Goal: Task Accomplishment & Management: Manage account settings

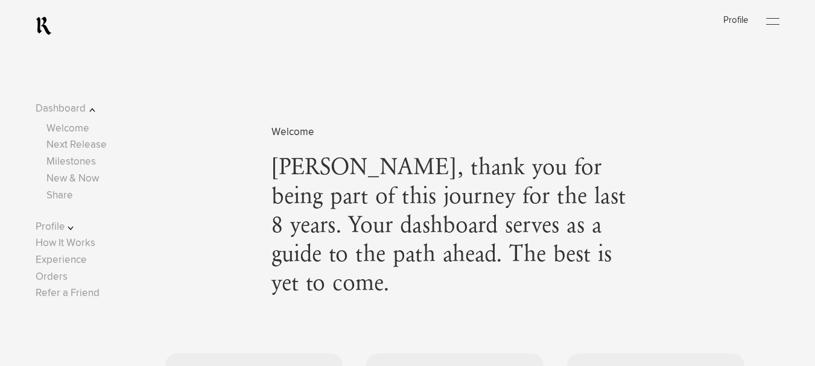
click at [777, 20] on div at bounding box center [772, 22] width 13 height 18
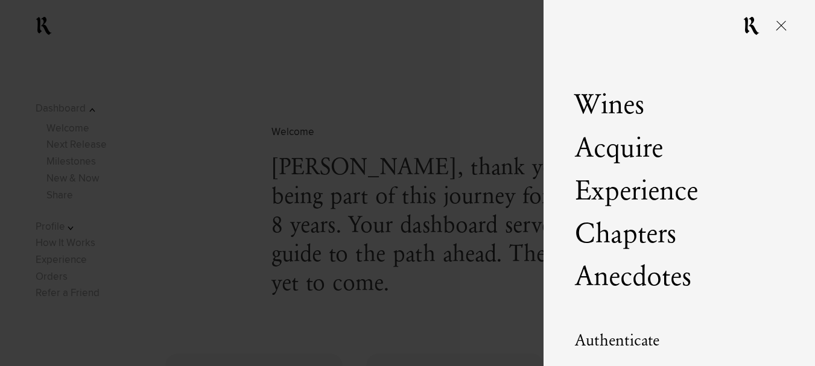
scroll to position [69, 0]
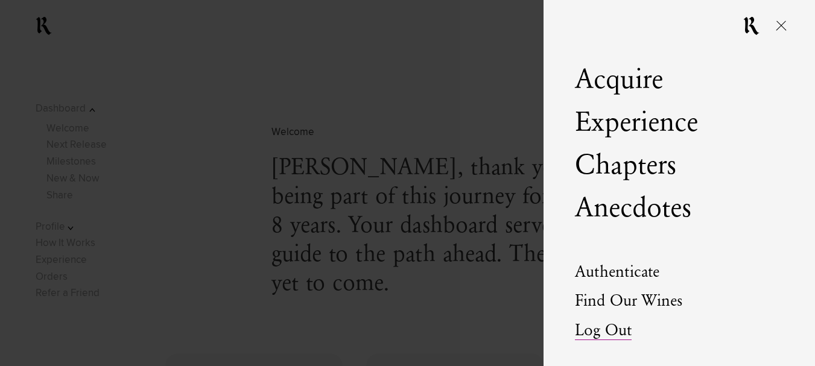
click at [622, 330] on link "Log Out" at bounding box center [603, 331] width 57 height 17
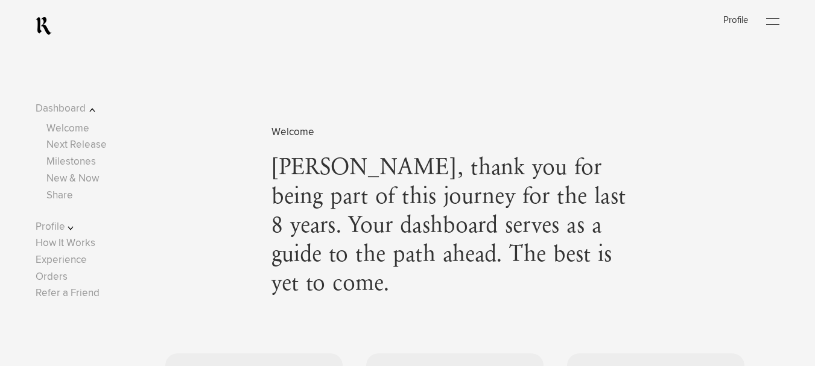
click at [778, 19] on div at bounding box center [772, 22] width 13 height 18
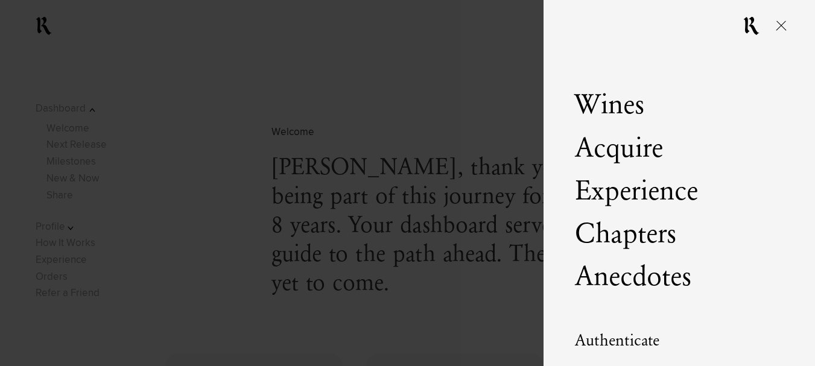
scroll to position [69, 0]
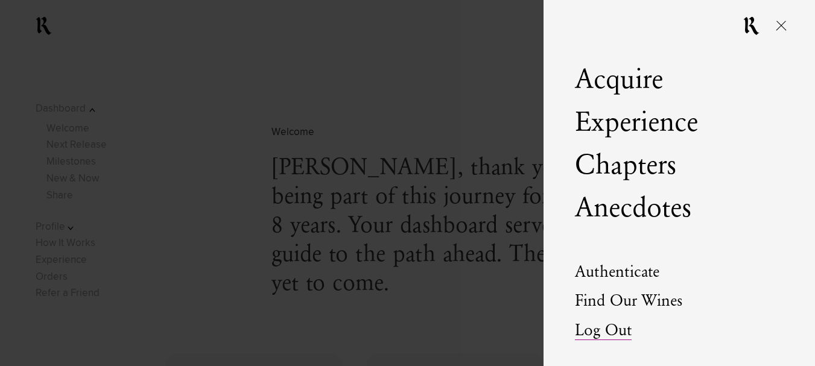
click at [622, 334] on link "Log Out" at bounding box center [603, 331] width 57 height 17
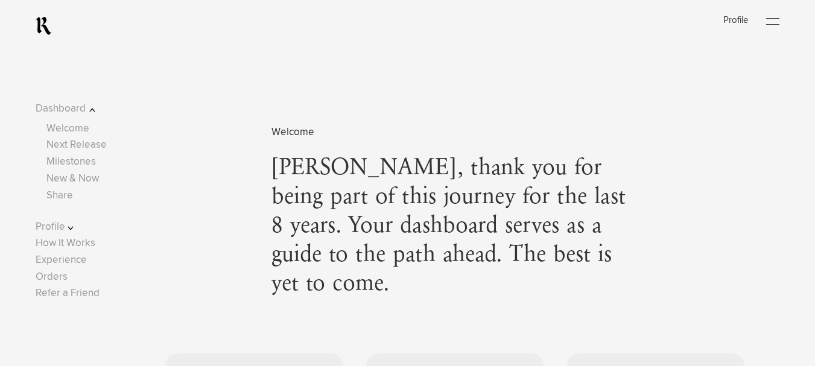
click at [776, 15] on div at bounding box center [772, 22] width 13 height 18
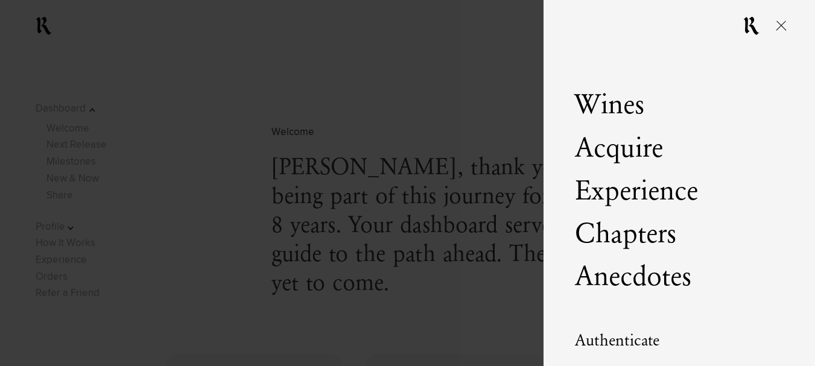
scroll to position [69, 0]
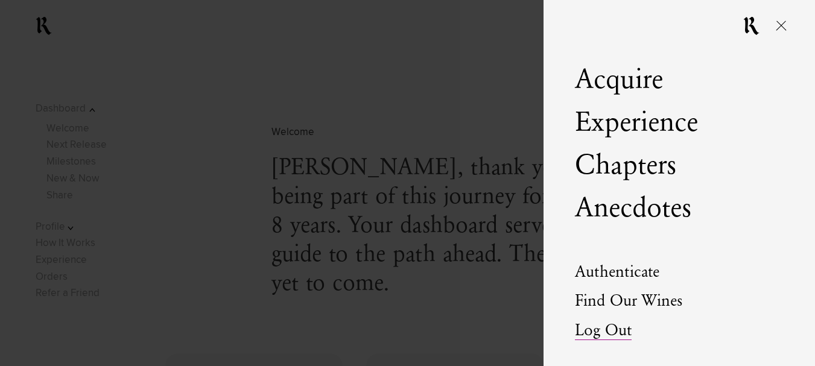
click at [614, 333] on link "Log Out" at bounding box center [603, 331] width 57 height 17
